Goal: Task Accomplishment & Management: Use online tool/utility

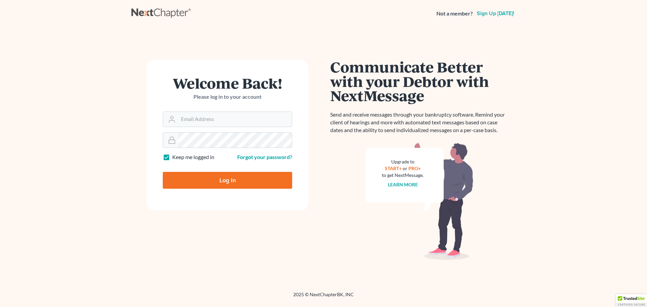
type input "[EMAIL_ADDRESS][DOMAIN_NAME]"
click at [217, 183] on input "Log In" at bounding box center [227, 180] width 129 height 17
type input "Thinking..."
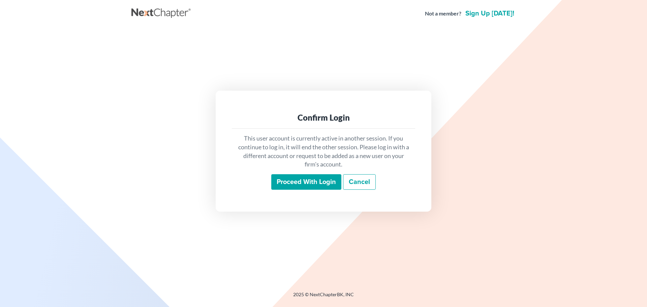
click at [310, 178] on input "Proceed with login" at bounding box center [306, 181] width 70 height 15
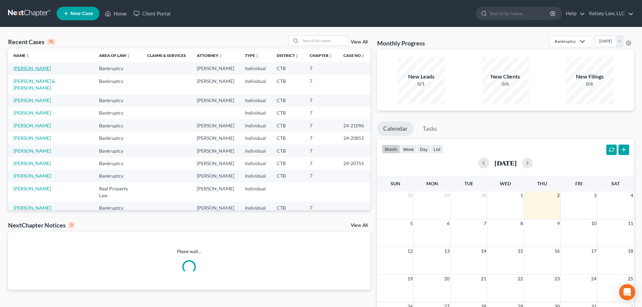
click at [19, 69] on link "Jones, John" at bounding box center [31, 68] width 37 height 6
select select "6"
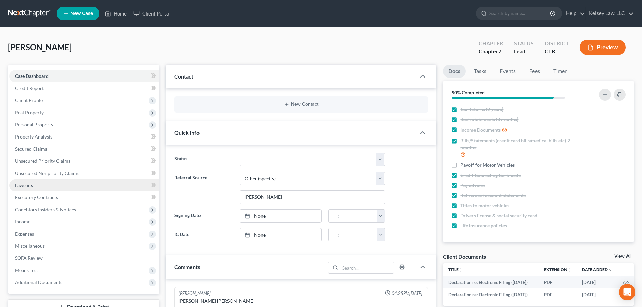
click at [26, 188] on link "Lawsuits" at bounding box center [84, 185] width 150 height 12
